Goal: Use online tool/utility: Utilize a website feature to perform a specific function

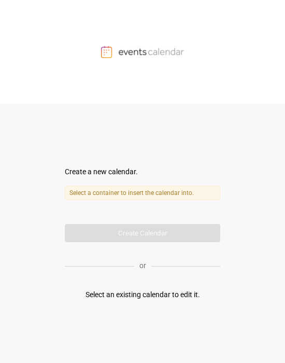
click at [143, 193] on label "Select a container to insert the calendar into." at bounding box center [143, 193] width 156 height 15
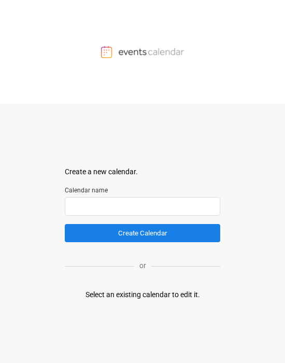
click at [138, 205] on input "text" at bounding box center [143, 206] width 156 height 19
type input "**********"
click at [65, 205] on button "Create Calendar" at bounding box center [143, 233] width 156 height 18
